Goal: Information Seeking & Learning: Learn about a topic

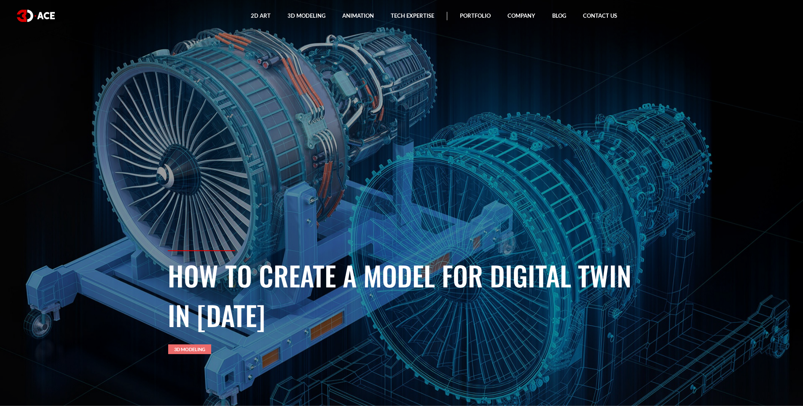
click at [194, 349] on link "3D Modeling" at bounding box center [189, 349] width 43 height 10
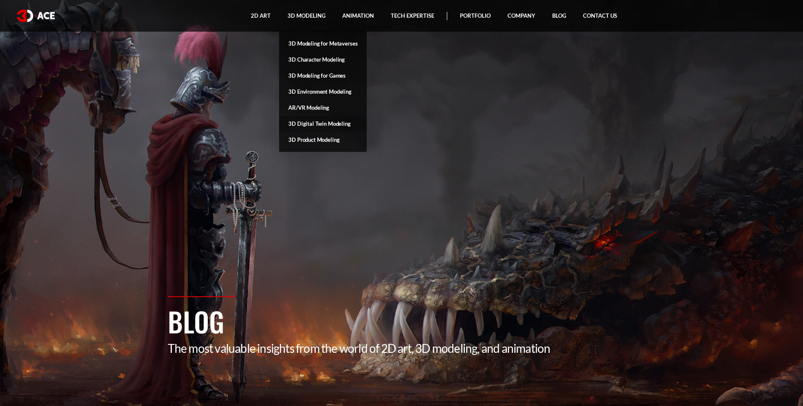
click at [326, 121] on link "3D Digital Twin Modeling" at bounding box center [323, 124] width 88 height 16
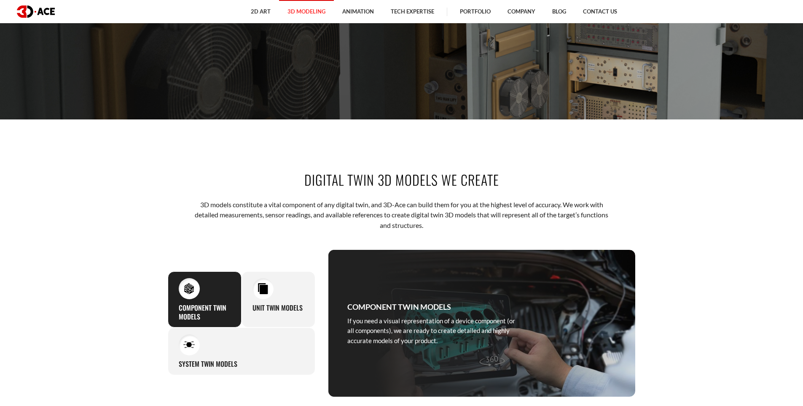
scroll to position [522, 0]
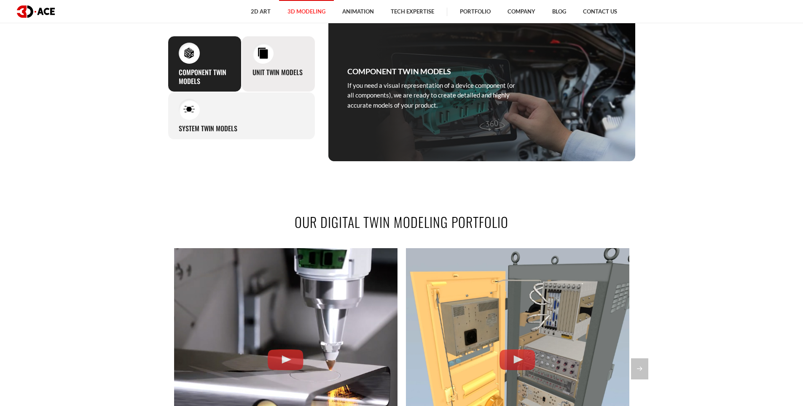
click at [256, 50] on div at bounding box center [263, 53] width 21 height 21
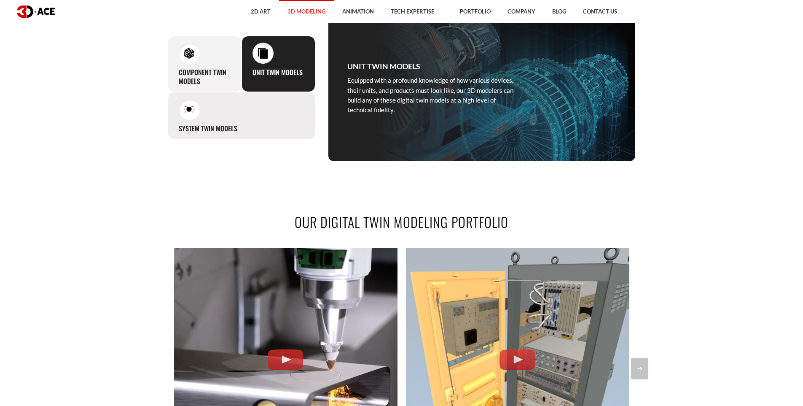
click at [252, 123] on div "System Twin Models Our team is capable of creating 3D assets for entire systems…" at bounding box center [242, 116] width 148 height 48
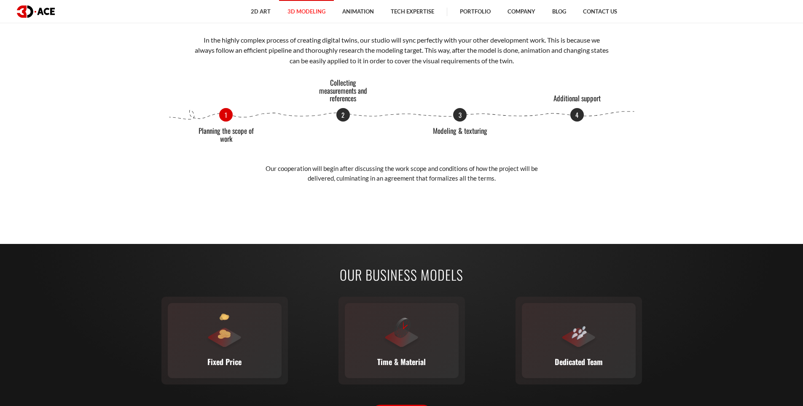
scroll to position [1187, 0]
